Goal: Task Accomplishment & Management: Use online tool/utility

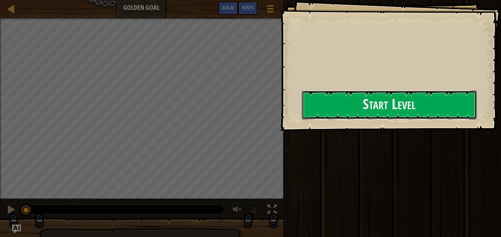
click at [322, 113] on button "Start Level" at bounding box center [389, 105] width 175 height 29
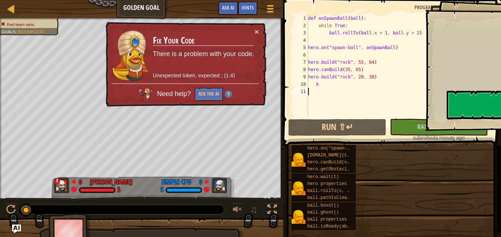
click at [464, 108] on div "def onSpawnBall ( ball ) : while True : ball . rollTo ( ball . x + 1 , ball . y…" at bounding box center [399, 73] width 184 height 117
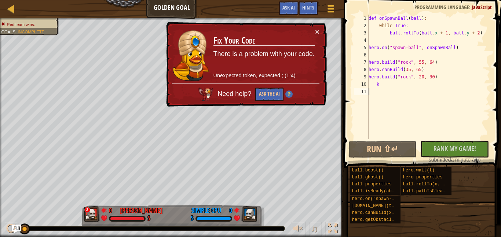
click at [409, 56] on div "def onSpawnBall ( ball ) : while True : ball . rollTo ( ball . x + 1 , ball . y…" at bounding box center [428, 84] width 123 height 139
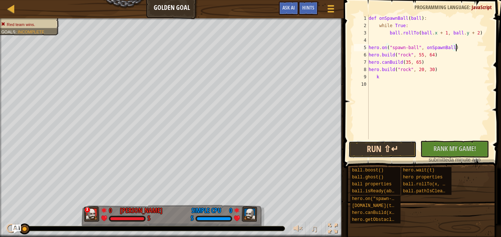
click at [382, 153] on button "Run ⇧↵" at bounding box center [383, 149] width 69 height 17
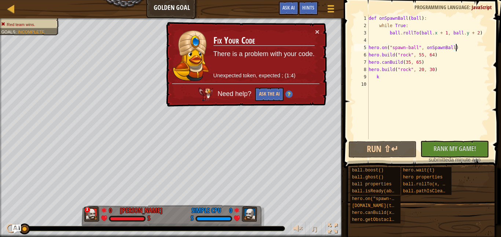
click at [418, 52] on div "def onSpawnBall ( ball ) : while True : ball . rollTo ( ball . x + 1 , ball . y…" at bounding box center [428, 84] width 123 height 139
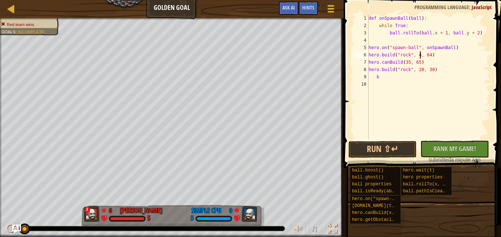
scroll to position [3, 8]
click at [400, 152] on button "Run ⇧↵" at bounding box center [383, 149] width 69 height 17
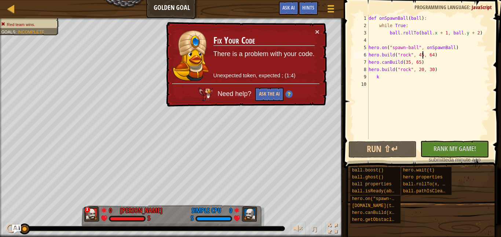
click at [407, 57] on div "def onSpawnBall ( ball ) : while True : ball . rollTo ( ball . x + 1 , ball . y…" at bounding box center [428, 84] width 123 height 139
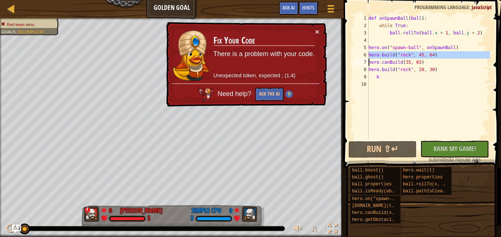
scroll to position [3, 7]
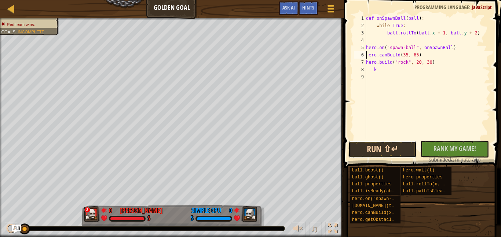
click at [384, 149] on button "Run ⇧↵" at bounding box center [383, 149] width 69 height 17
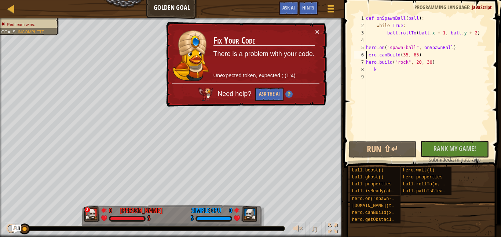
click at [384, 45] on div "def onSpawnBall ( ball ) : while True : ball . rollTo ( ball . x + 1 , ball . y…" at bounding box center [428, 84] width 126 height 139
click at [384, 45] on div "def onSpawnBall ( ball ) : while True : ball . rollTo ( ball . x + 1 , ball . y…" at bounding box center [428, 77] width 126 height 125
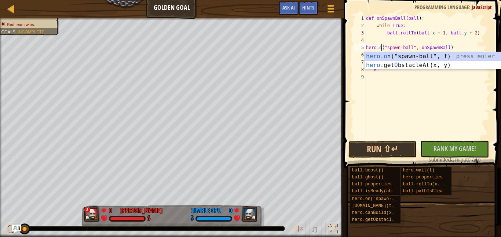
click at [384, 45] on div "def onSpawnBall ( ball ) : while True : ball . rollTo ( ball . x + 1 , ball . y…" at bounding box center [428, 84] width 126 height 139
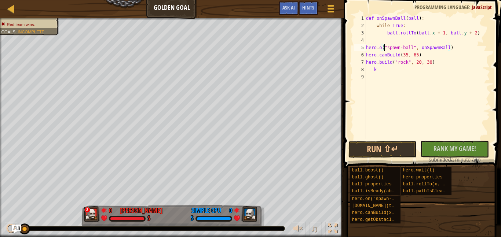
click at [384, 45] on div "def onSpawnBall ( ball ) : while True : ball . rollTo ( ball . x + 1 , ball . y…" at bounding box center [428, 84] width 126 height 139
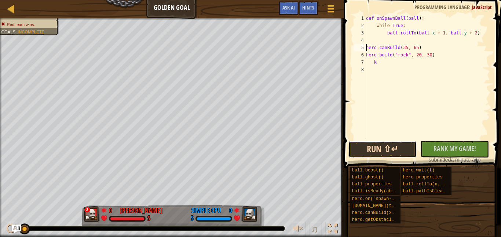
click at [406, 148] on button "Run ⇧↵" at bounding box center [383, 149] width 69 height 17
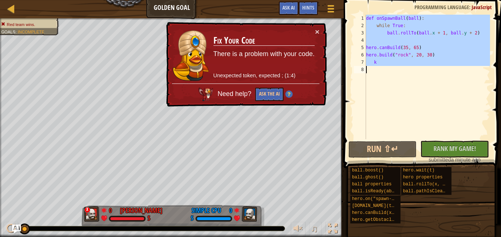
drag, startPoint x: 367, startPoint y: 21, endPoint x: 404, endPoint y: 108, distance: 93.9
click at [404, 108] on div "def onSpawnBall ( ball ) : while True : ball . rollTo ( ball . x + 1 , ball . y…" at bounding box center [428, 84] width 126 height 139
type textarea "k"
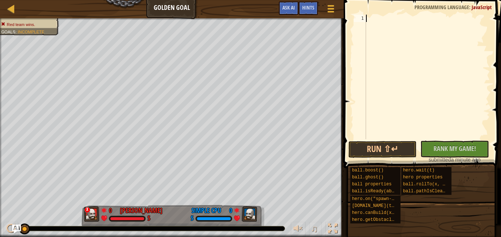
scroll to position [3, 0]
click at [371, 152] on button "Run ⇧↵" at bounding box center [383, 149] width 69 height 17
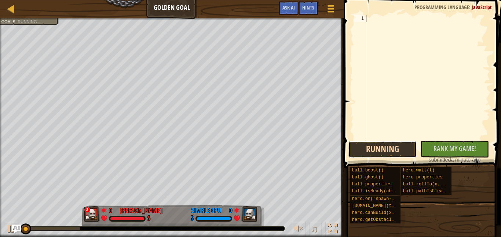
click at [370, 151] on button "Running" at bounding box center [383, 149] width 69 height 17
click at [370, 152] on button "Running" at bounding box center [383, 149] width 69 height 17
